Goal: Transaction & Acquisition: Purchase product/service

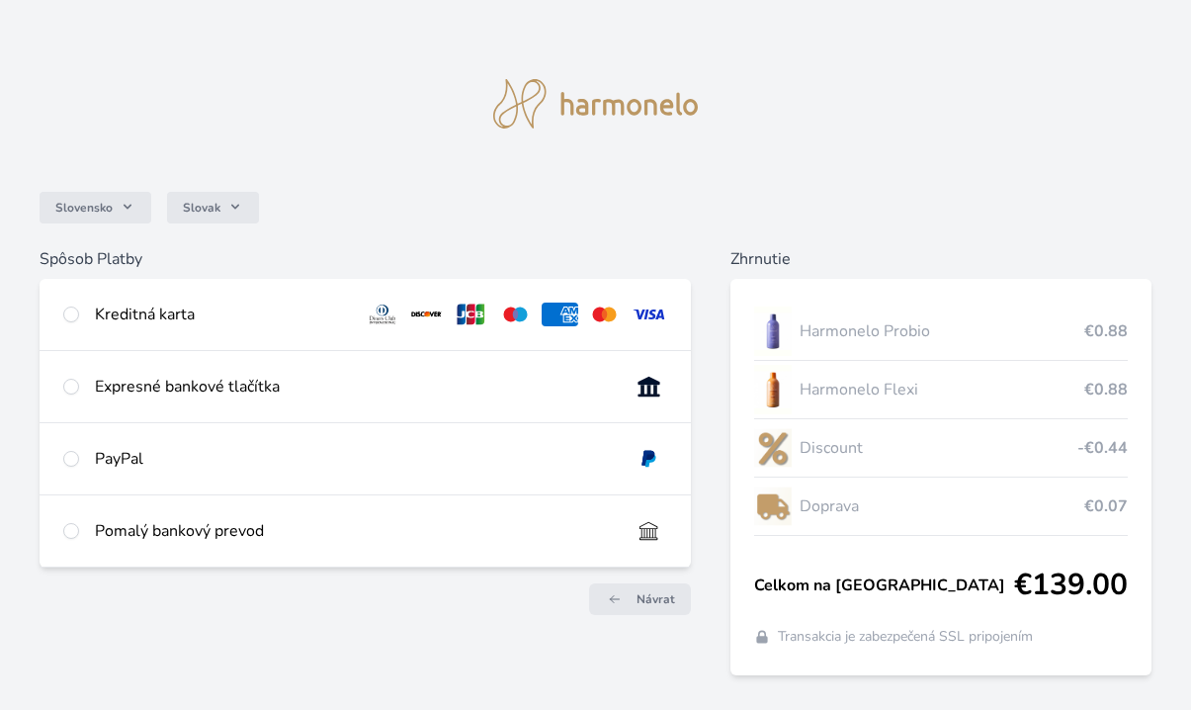
click at [144, 308] on div "Kreditná karta" at bounding box center [222, 314] width 254 height 24
radio input "true"
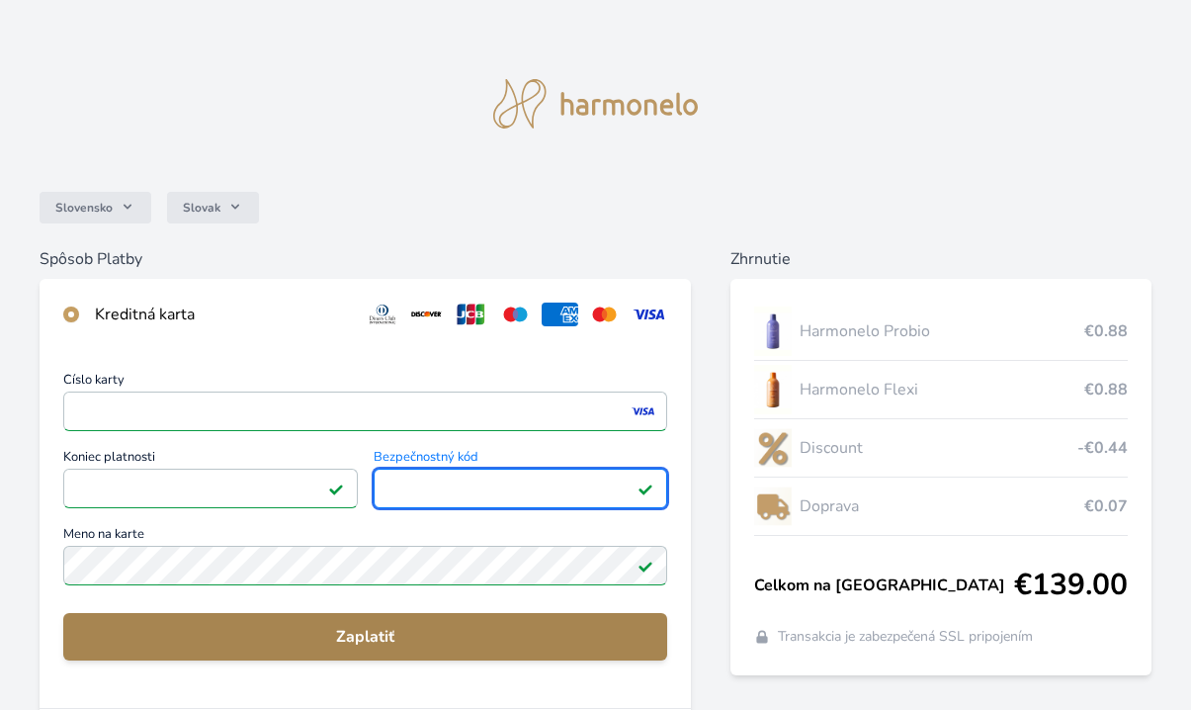
click at [367, 634] on span "Zaplatiť" at bounding box center [365, 637] width 572 height 24
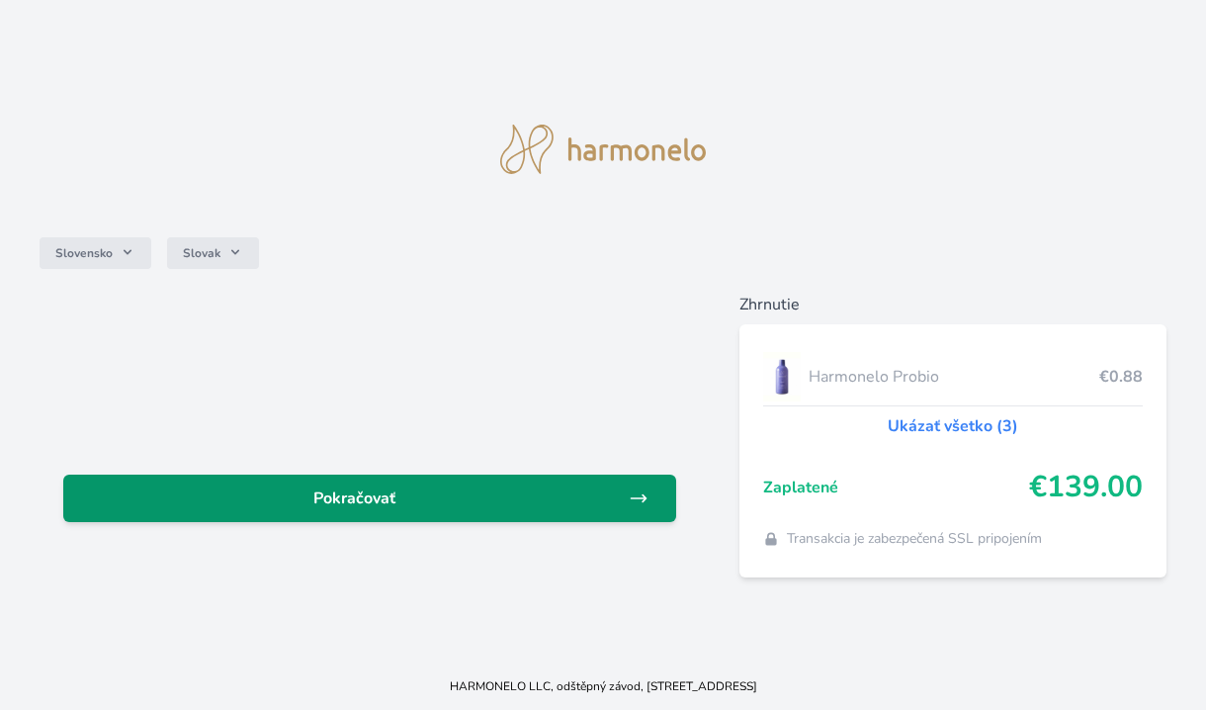
click at [388, 502] on span "Pokračovať" at bounding box center [354, 498] width 550 height 24
